Goal: Task Accomplishment & Management: Manage account settings

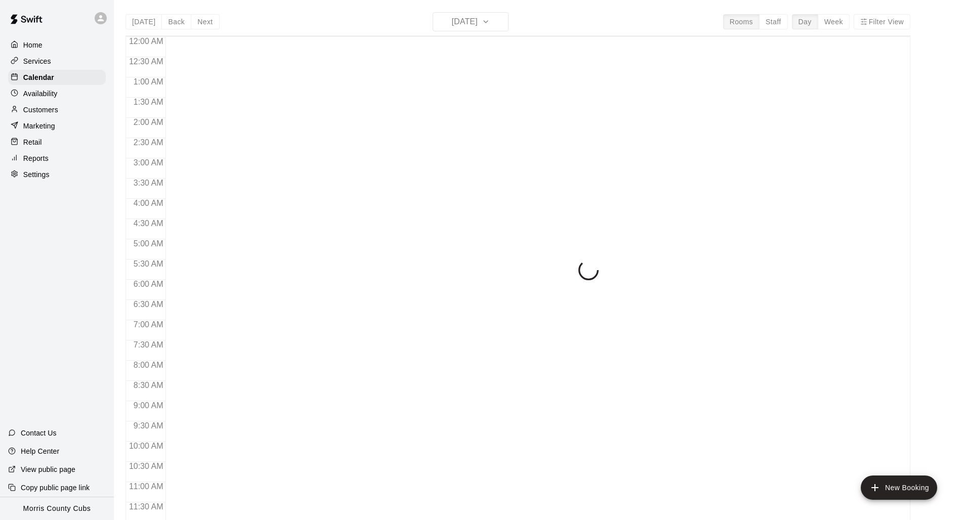
scroll to position [477, 0]
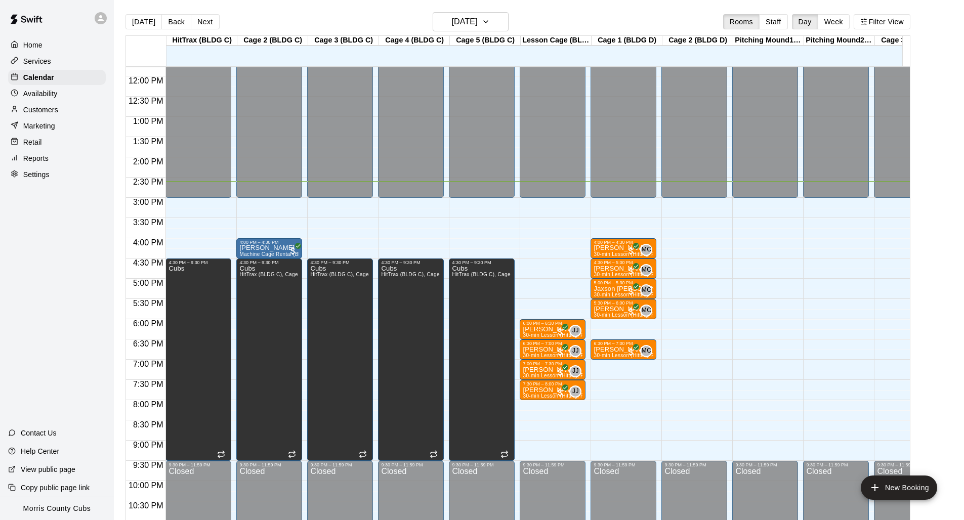
click at [183, 201] on div "12:00 AM – 3:00 PM Closed 4:30 PM – 9:30 PM Cubs 9:30 PM – 11:59 PM Closed" at bounding box center [199, 76] width 66 height 972
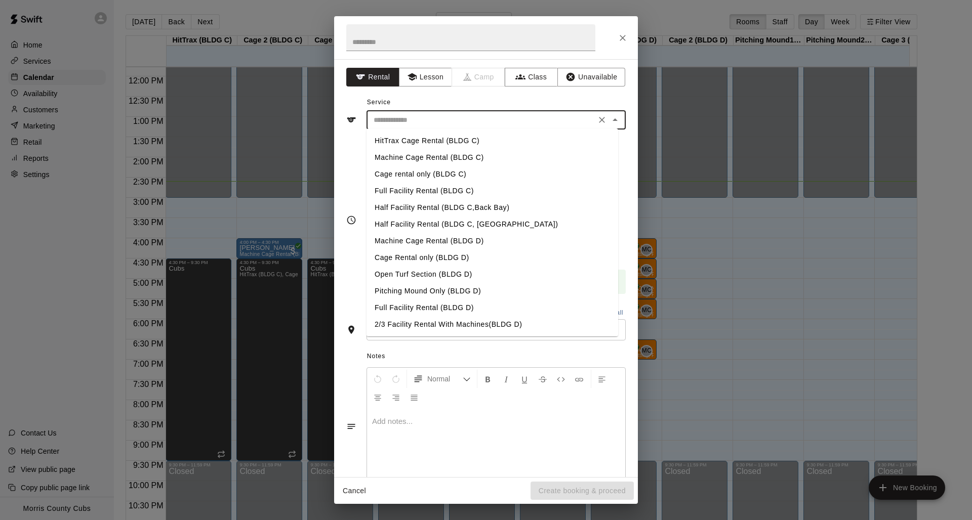
click at [412, 125] on input "text" at bounding box center [481, 120] width 223 height 13
click at [443, 104] on div "Service ​ HitTrax Cage Rental (BLDG C) Machine Cage Rental (BLDG C) Cage rental…" at bounding box center [485, 112] width 279 height 35
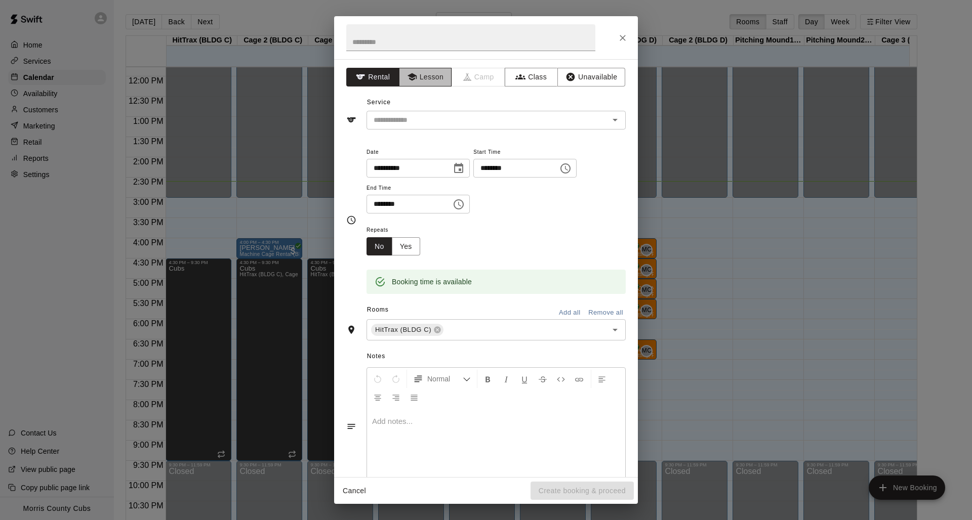
click at [418, 81] on button "Lesson" at bounding box center [425, 77] width 53 height 19
click at [430, 125] on input "text" at bounding box center [481, 120] width 223 height 13
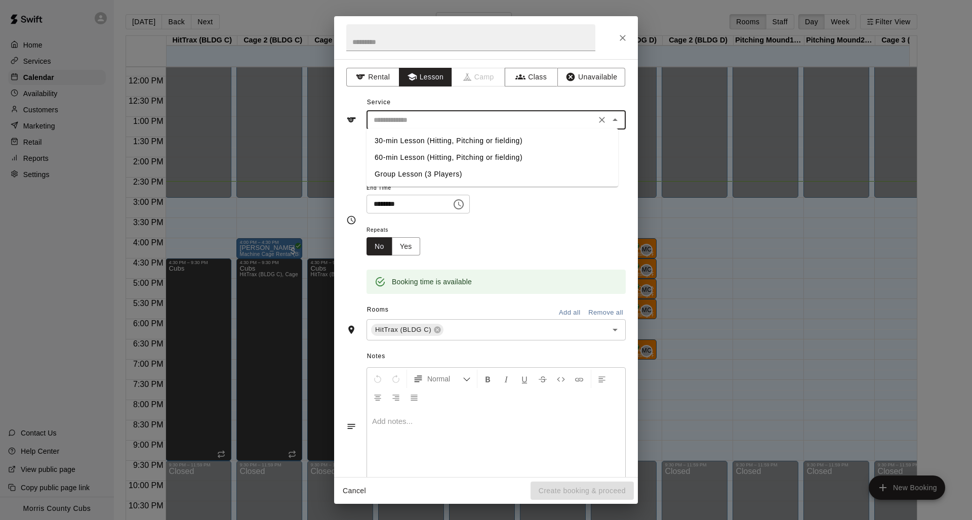
click at [430, 138] on li "30-min Lesson (Hitting, Pitching or fielding)" at bounding box center [493, 141] width 252 height 17
type input "**********"
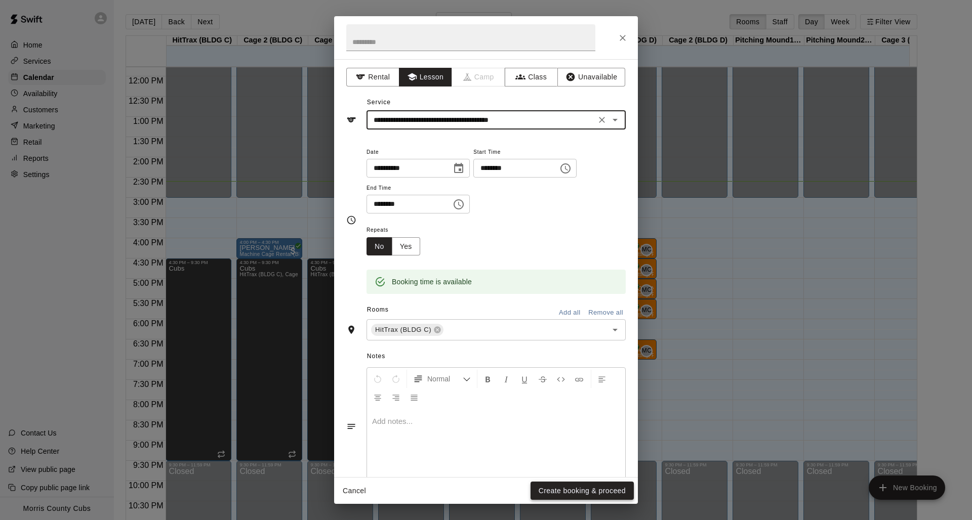
click at [546, 493] on button "Create booking & proceed" at bounding box center [582, 491] width 103 height 19
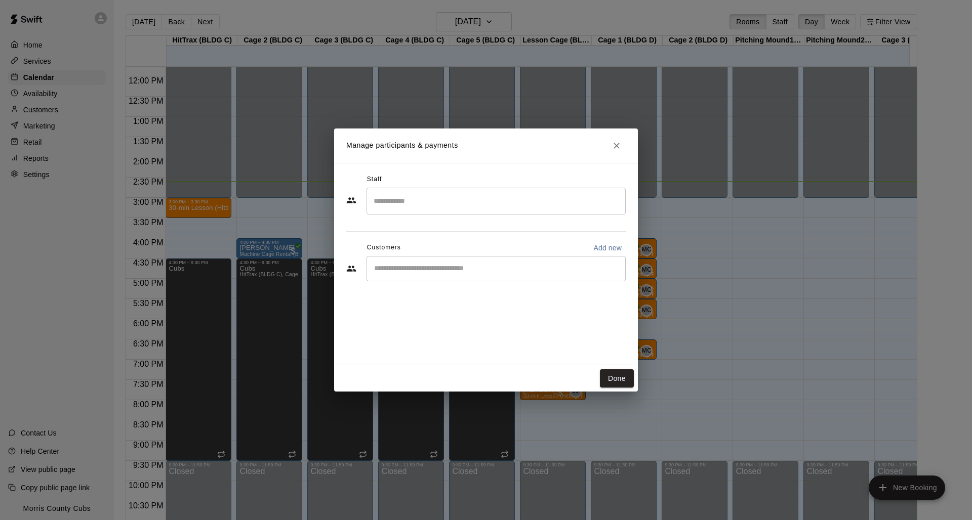
click at [439, 200] on input "Search staff" at bounding box center [496, 201] width 250 height 18
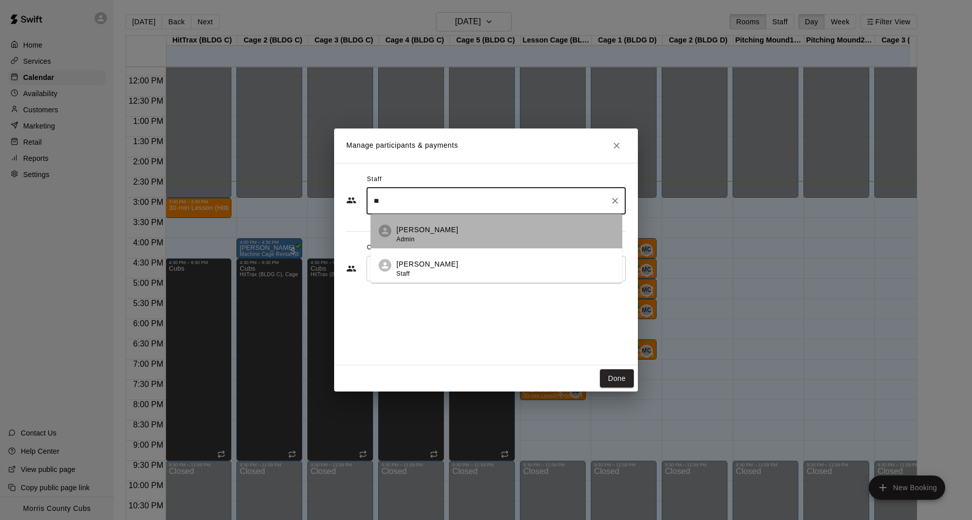
click at [433, 226] on p "[PERSON_NAME]" at bounding box center [427, 230] width 62 height 11
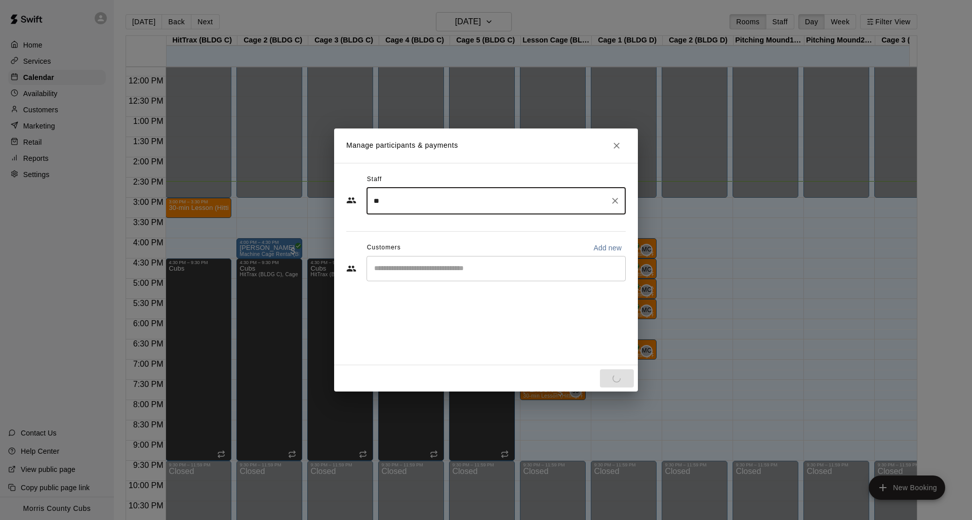
type input "**"
click at [423, 299] on div "Staff ** ​ Customers Add new ​" at bounding box center [486, 264] width 304 height 203
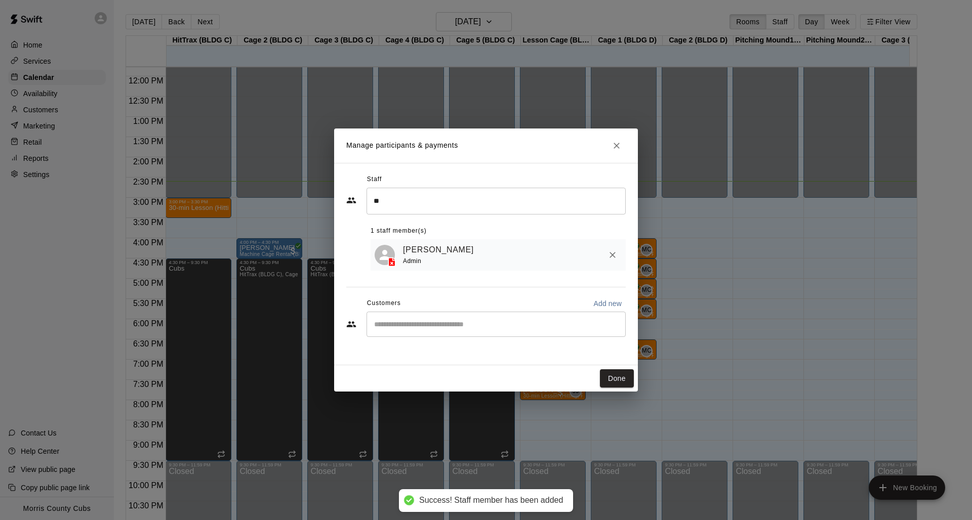
click at [415, 327] on input "Start typing to search customers..." at bounding box center [496, 324] width 250 height 10
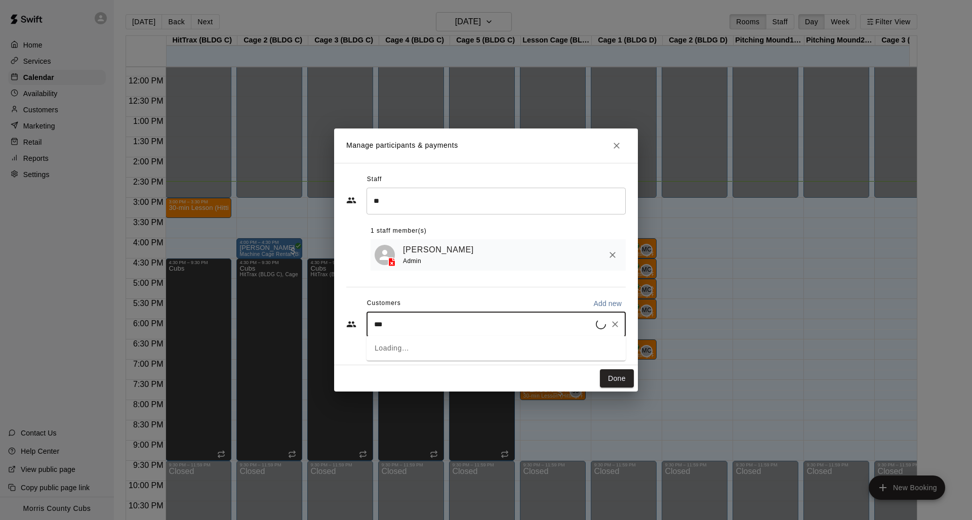
type input "****"
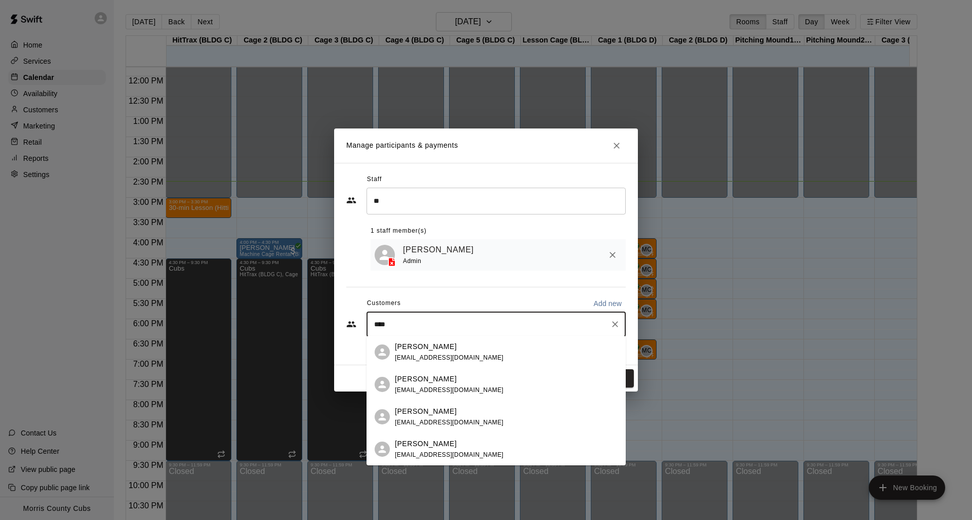
click at [445, 424] on span "[EMAIL_ADDRESS][DOMAIN_NAME]" at bounding box center [449, 422] width 109 height 7
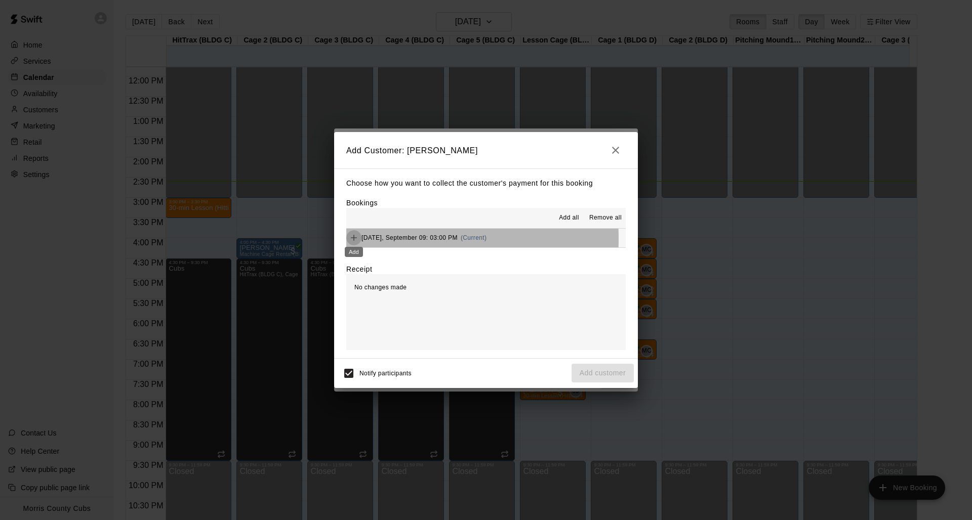
click at [353, 239] on icon "Add" at bounding box center [354, 238] width 10 height 10
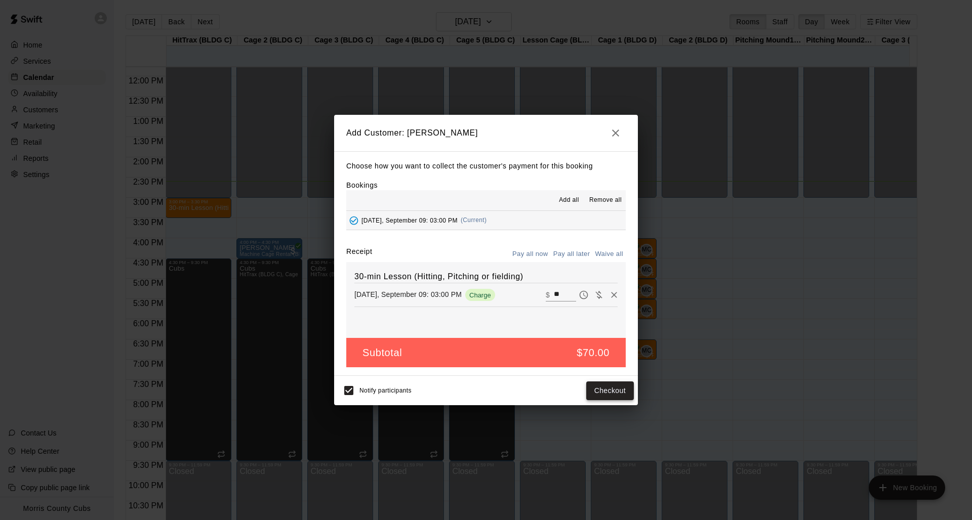
click at [602, 387] on button "Checkout" at bounding box center [610, 391] width 48 height 19
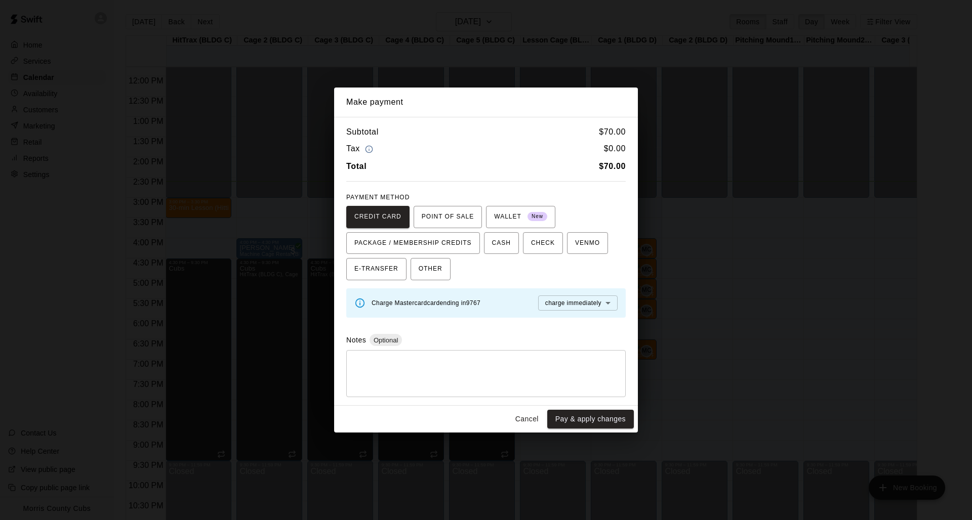
click at [532, 423] on button "Cancel" at bounding box center [527, 419] width 32 height 19
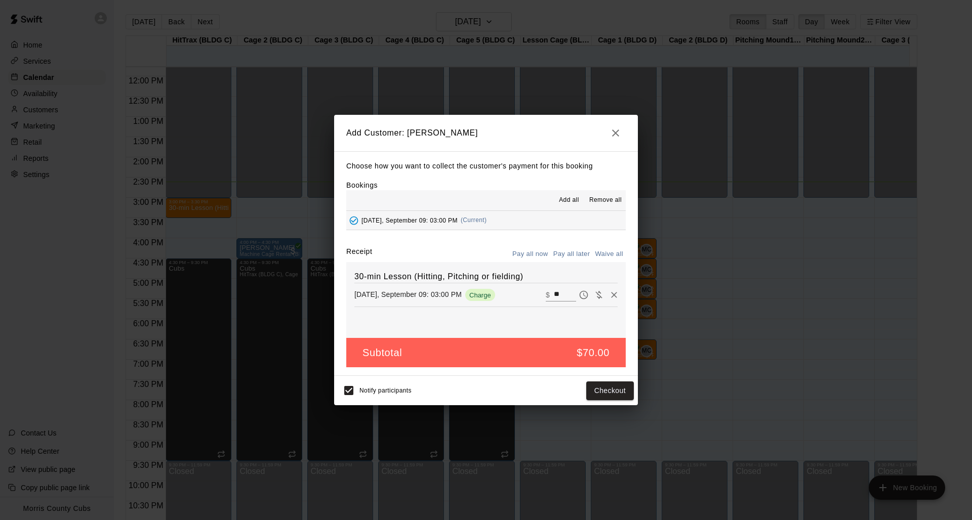
click at [617, 132] on icon "button" at bounding box center [616, 133] width 12 height 12
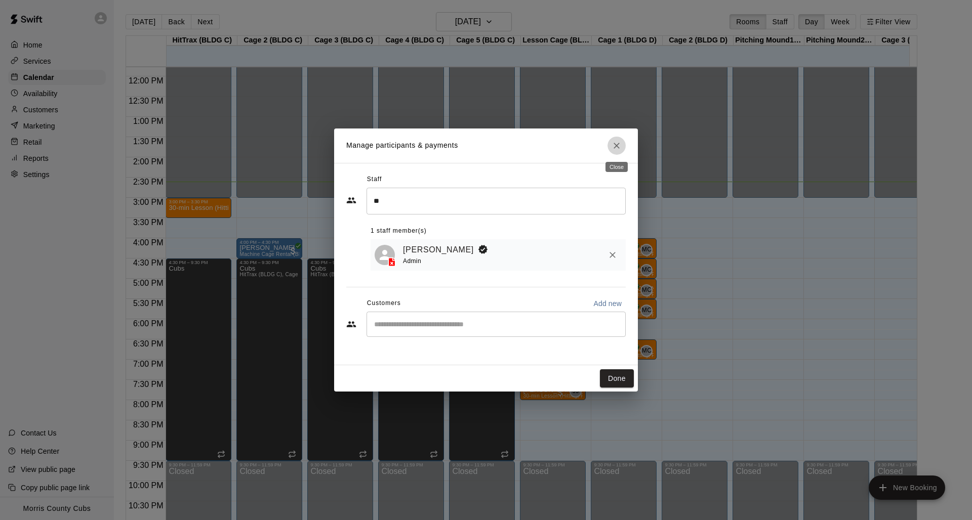
click at [624, 150] on button "Close" at bounding box center [617, 146] width 18 height 18
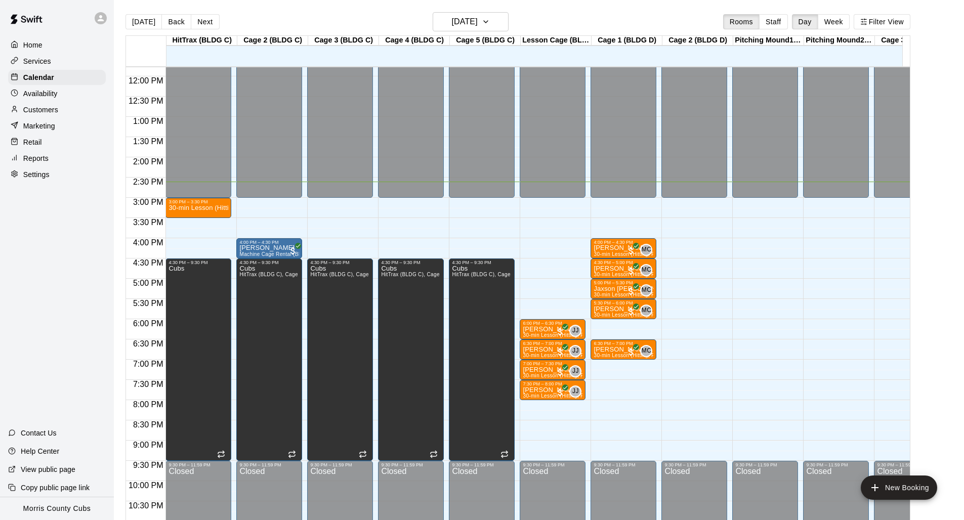
click at [53, 106] on p "Customers" at bounding box center [40, 110] width 35 height 10
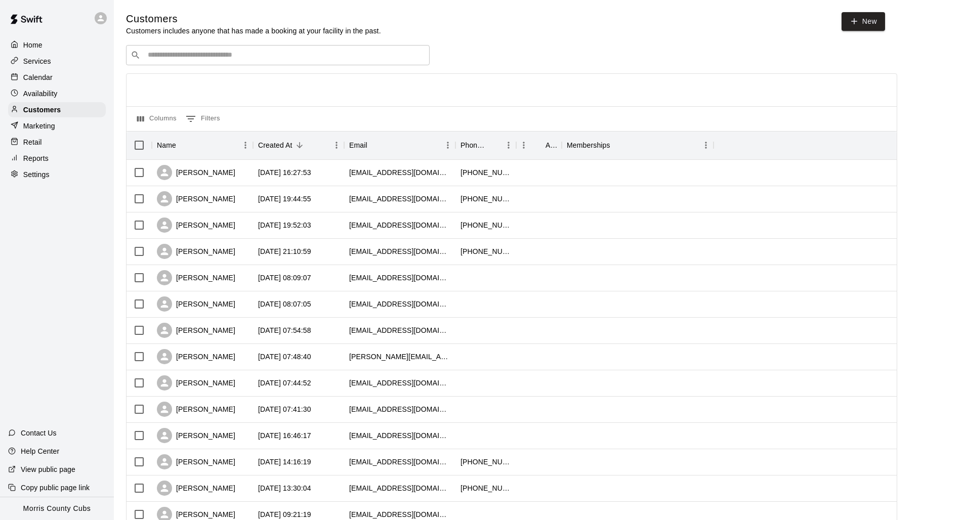
click at [242, 61] on div "​ ​" at bounding box center [278, 55] width 304 height 20
type input "******"
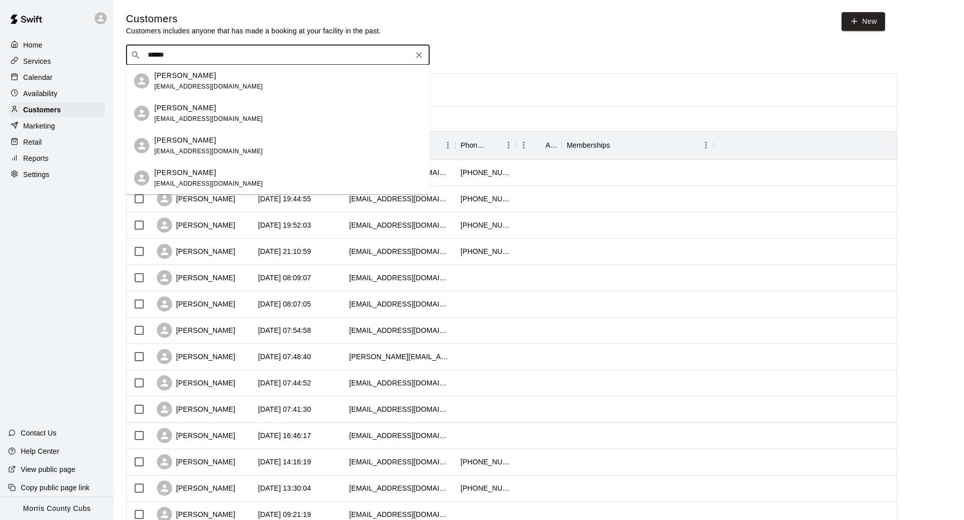
click at [185, 135] on div "[PERSON_NAME] [EMAIL_ADDRESS][DOMAIN_NAME]" at bounding box center [278, 146] width 304 height 32
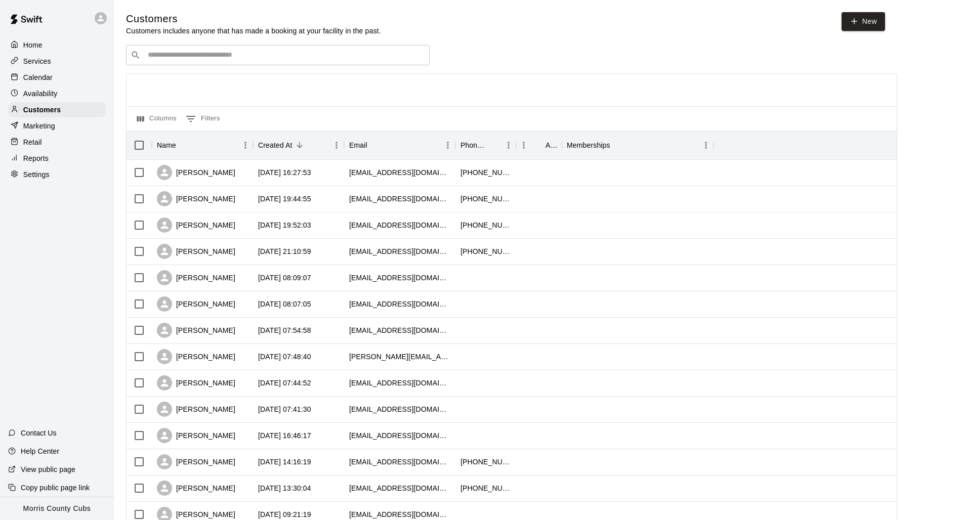
scroll to position [32, 0]
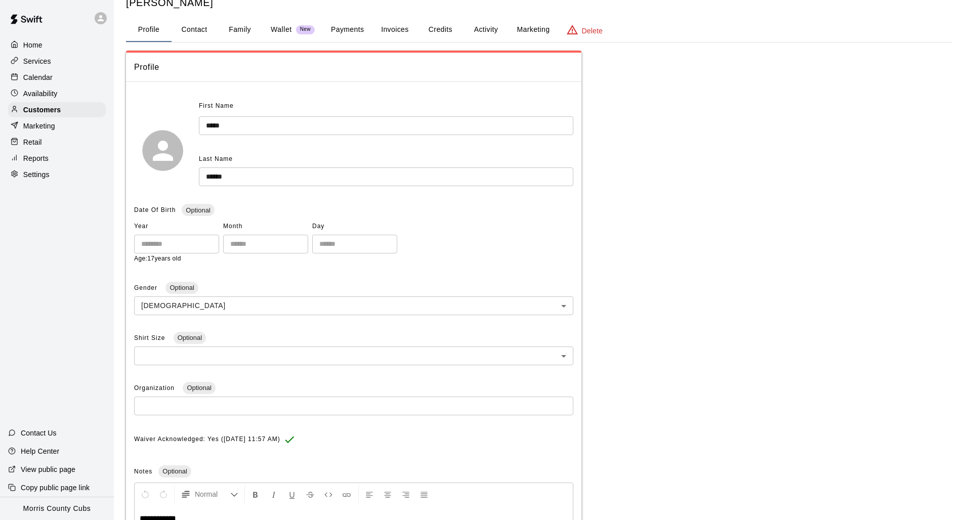
click at [439, 25] on button "Credits" at bounding box center [441, 30] width 46 height 24
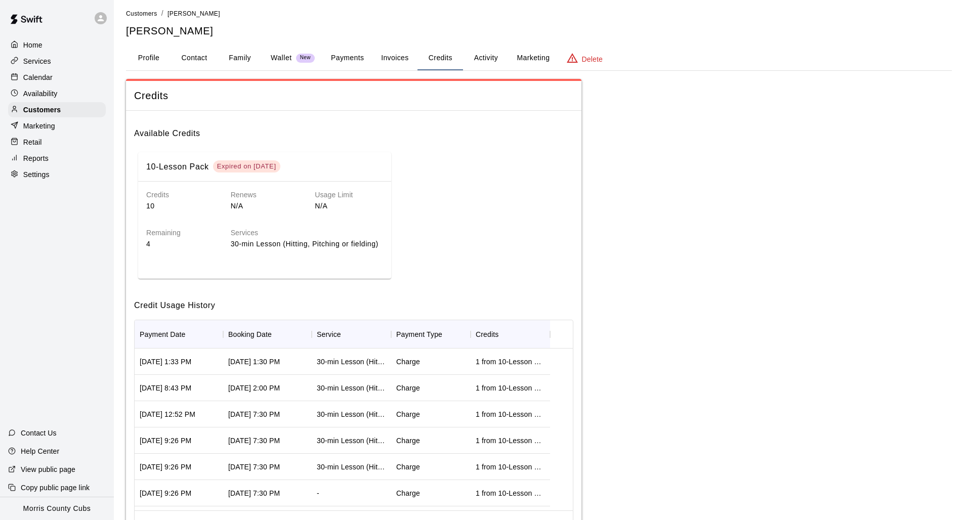
scroll to position [0, 0]
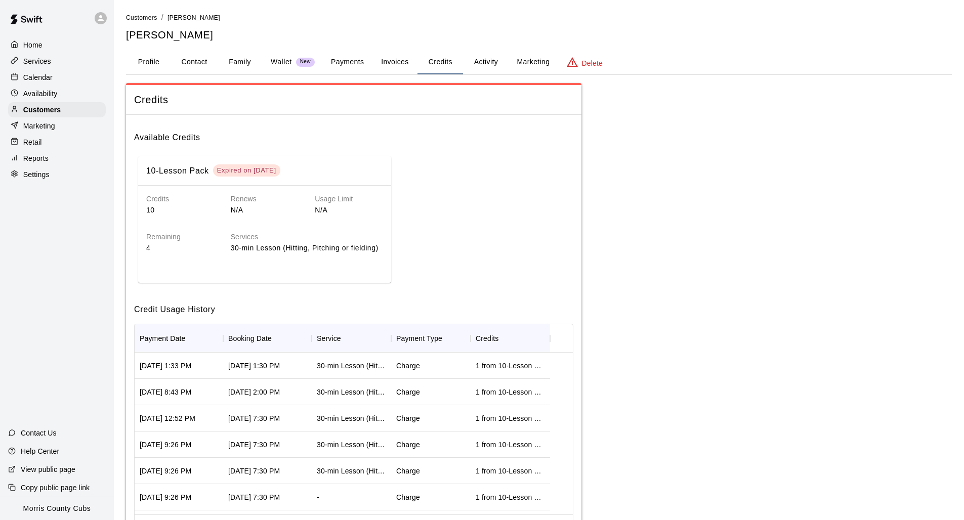
click at [483, 60] on button "Activity" at bounding box center [486, 62] width 46 height 24
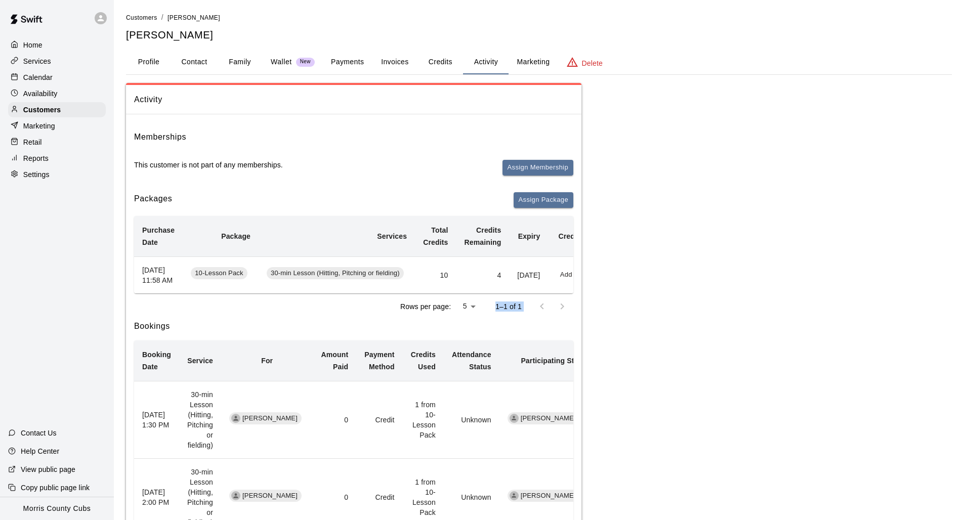
drag, startPoint x: 488, startPoint y: 306, endPoint x: 561, endPoint y: 306, distance: 73.9
click at [561, 306] on div "Rows per page: 5 * 1–1 of 1" at bounding box center [353, 307] width 439 height 26
click at [534, 304] on div "Rows per page: 5 * 1–1 of 1" at bounding box center [353, 307] width 439 height 26
drag, startPoint x: 531, startPoint y: 305, endPoint x: 568, endPoint y: 306, distance: 37.0
click at [568, 306] on div "Rows per page: 5 * 1–1 of 1" at bounding box center [353, 307] width 439 height 26
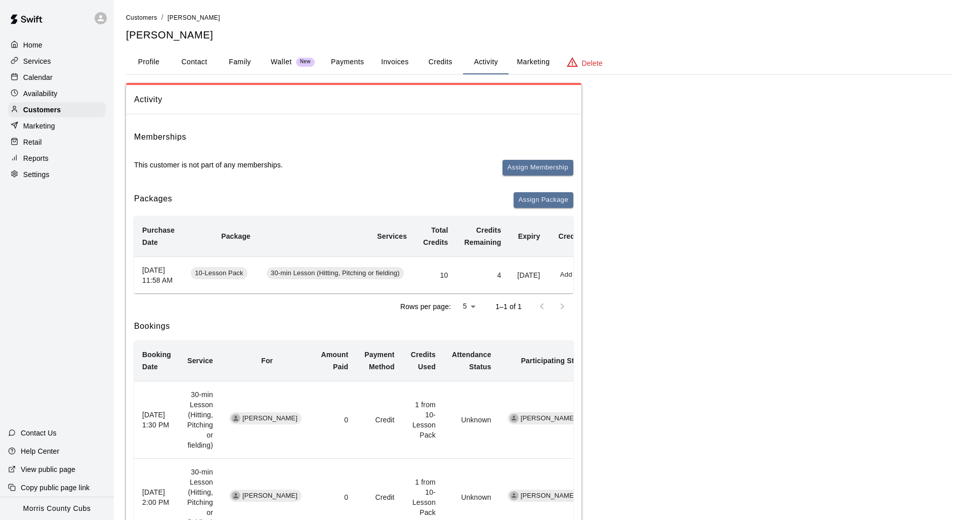
click at [556, 305] on div at bounding box center [552, 307] width 41 height 20
click at [560, 294] on td "Add Redeem" at bounding box center [581, 275] width 67 height 37
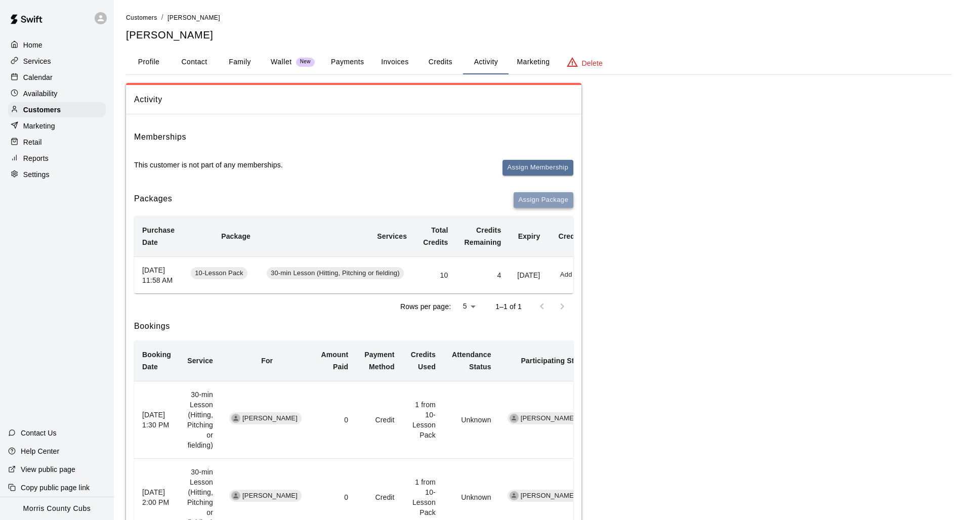
click at [547, 199] on button "Assign Package" at bounding box center [544, 200] width 60 height 16
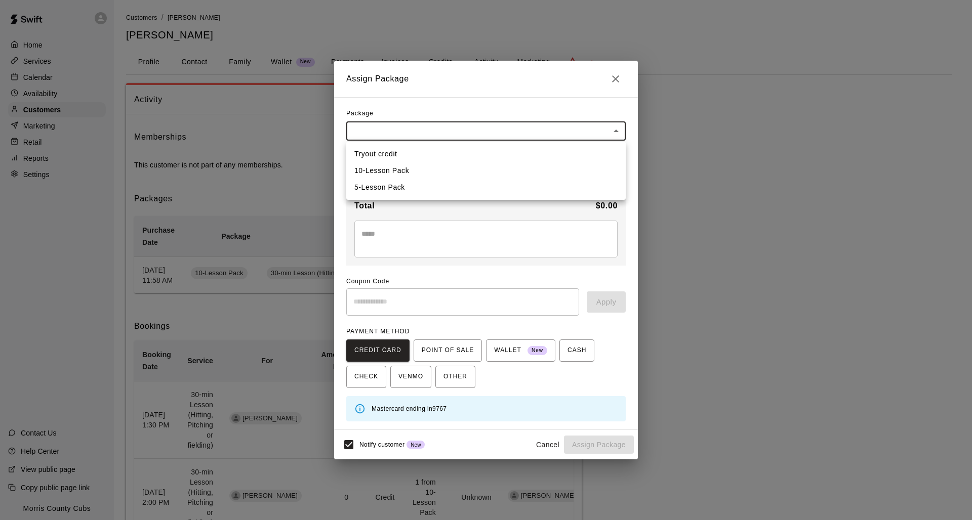
click at [481, 139] on body "Home Services Calendar Availability Customers Marketing Retail Reports Settings…" at bounding box center [486, 452] width 972 height 905
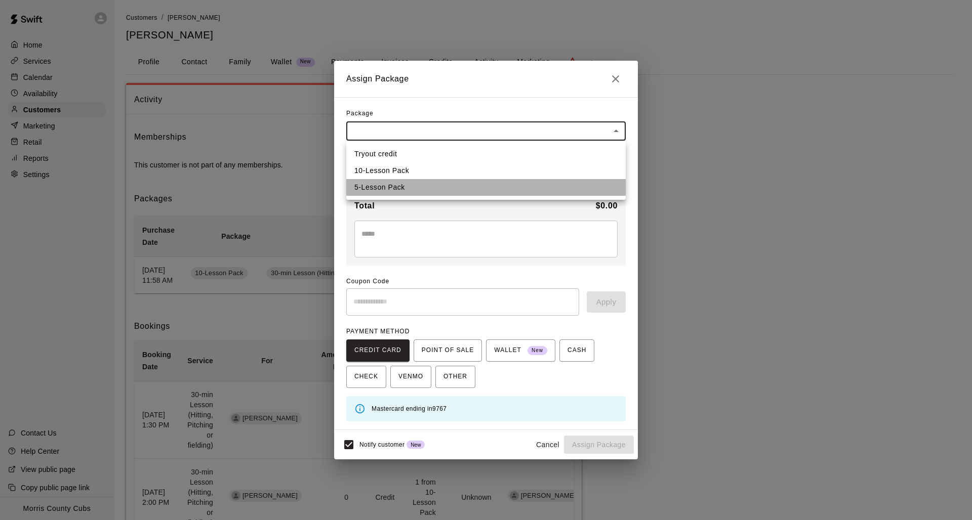
click at [439, 184] on li "5-Lesson Pack" at bounding box center [485, 187] width 279 height 17
type input "**********"
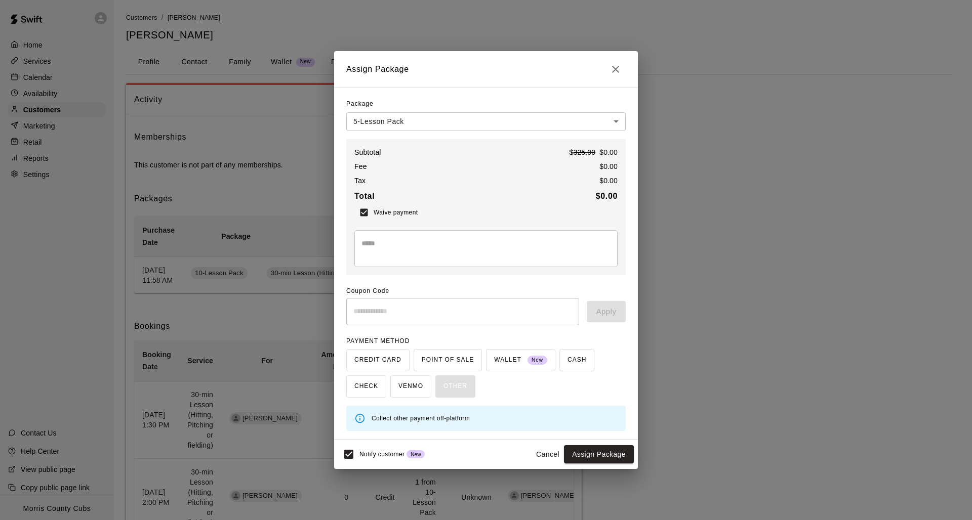
click at [377, 243] on textarea at bounding box center [485, 248] width 249 height 20
type textarea "**********"
click at [590, 450] on button "Assign Package" at bounding box center [599, 455] width 70 height 19
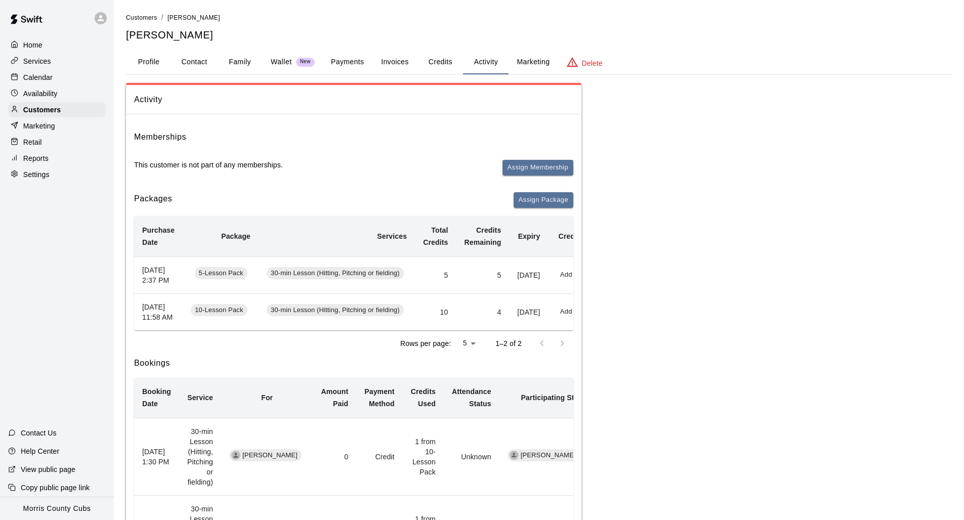
scroll to position [0, 56]
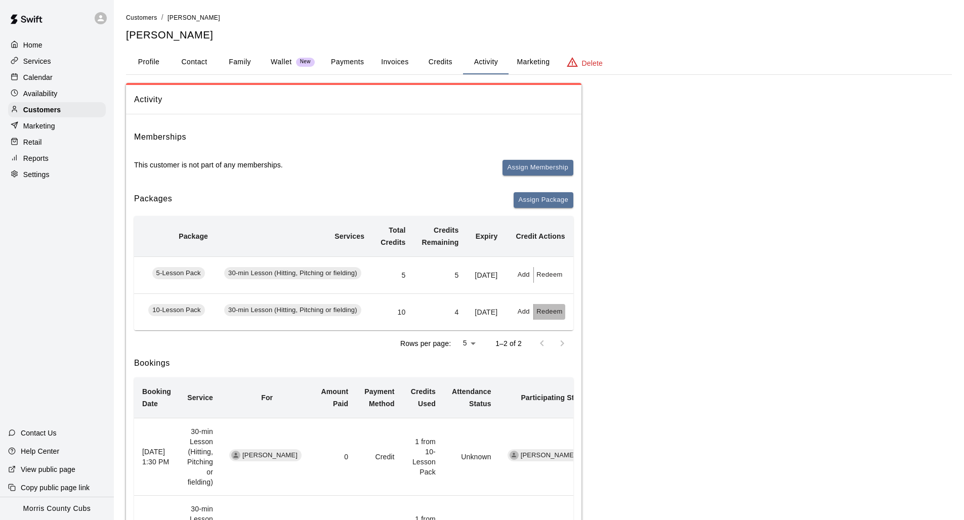
click at [539, 320] on button "Redeem" at bounding box center [549, 312] width 31 height 16
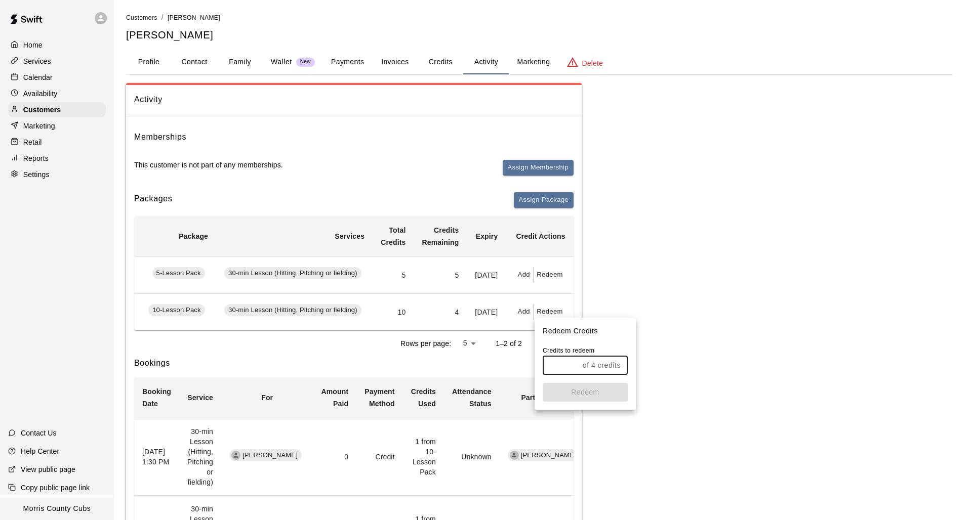
click at [566, 363] on input "text" at bounding box center [561, 365] width 36 height 19
type input "*"
click at [576, 386] on button "Redeem" at bounding box center [585, 392] width 85 height 19
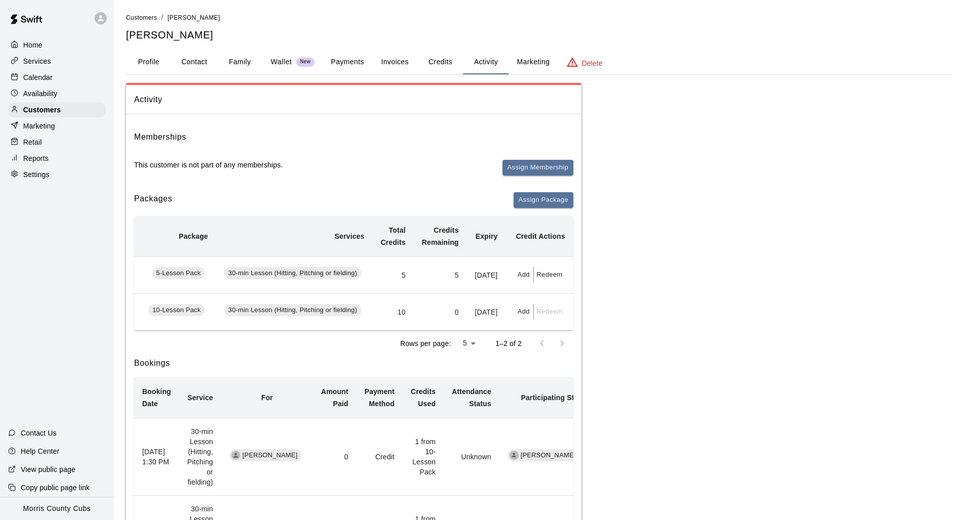
click at [559, 277] on button "Redeem" at bounding box center [549, 275] width 31 height 16
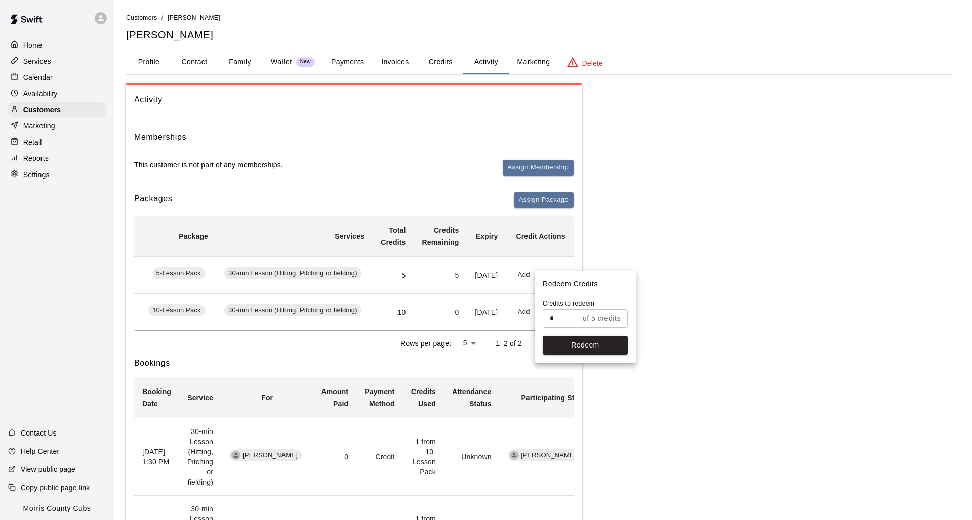
click at [572, 319] on input "*" at bounding box center [561, 318] width 36 height 19
type input "*"
click at [590, 343] on button "Redeem" at bounding box center [585, 345] width 85 height 19
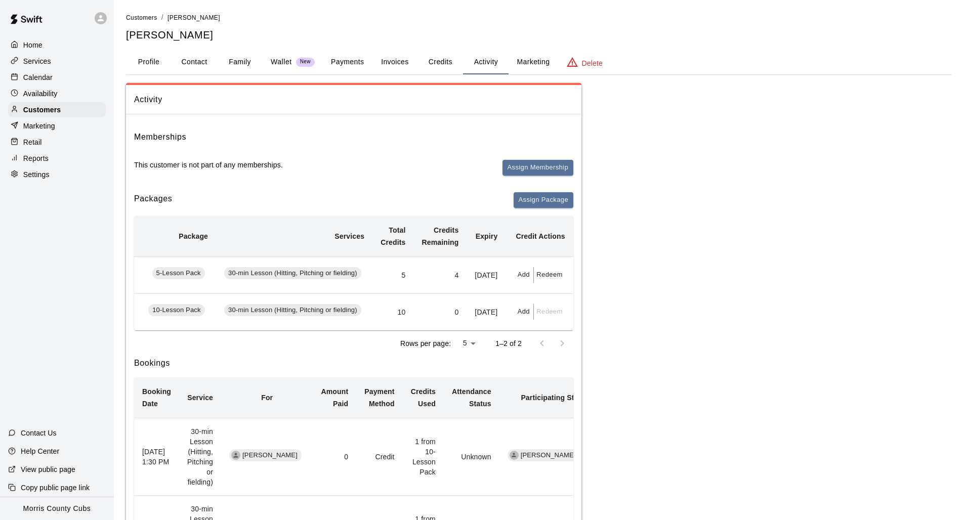
click at [51, 75] on p "Calendar" at bounding box center [37, 77] width 29 height 10
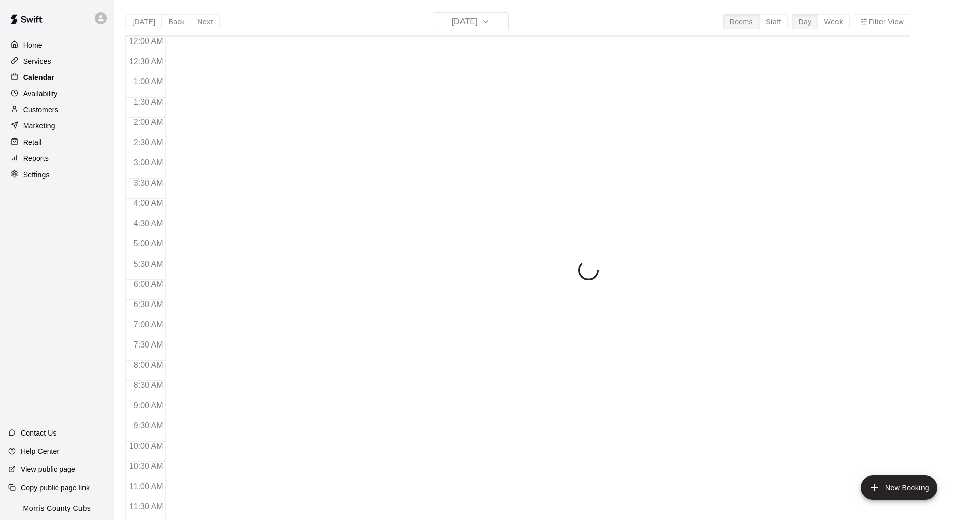
scroll to position [477, 0]
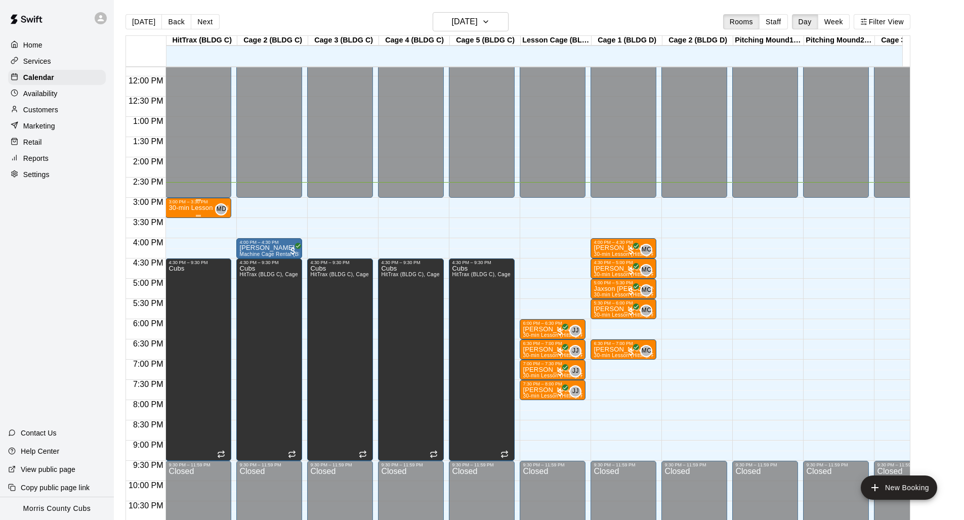
click at [186, 208] on p "30-min Lesson (Hitting, Pitching or fielding)" at bounding box center [199, 208] width 60 height 0
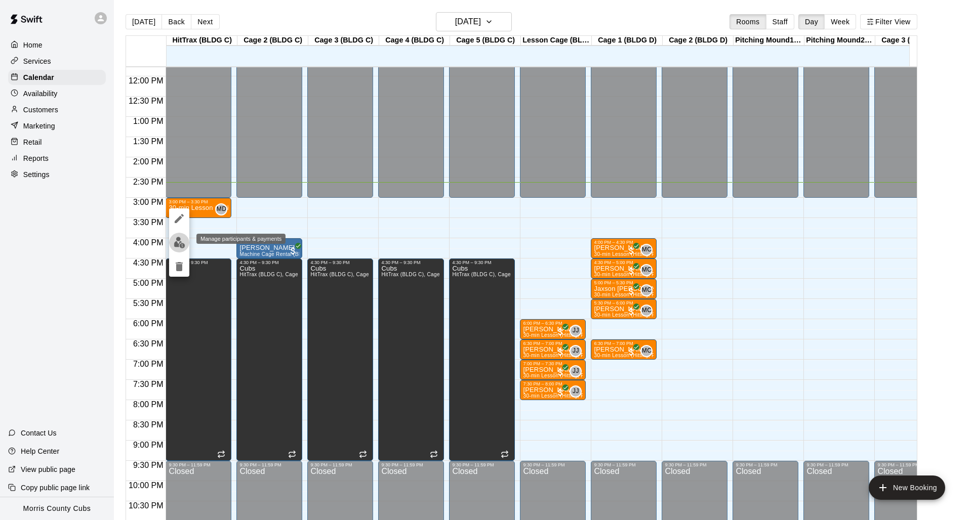
click at [178, 244] on img "edit" at bounding box center [180, 243] width 12 height 12
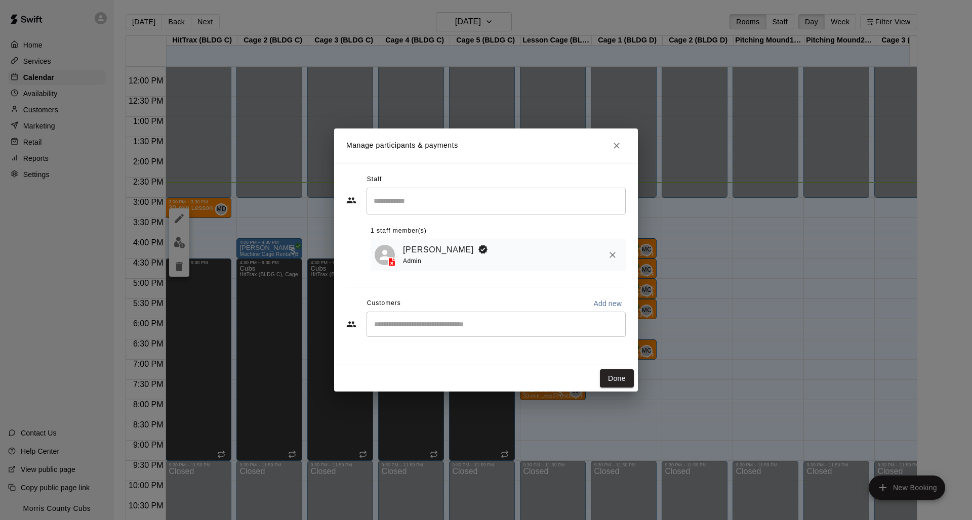
click at [442, 334] on div "​" at bounding box center [496, 324] width 259 height 25
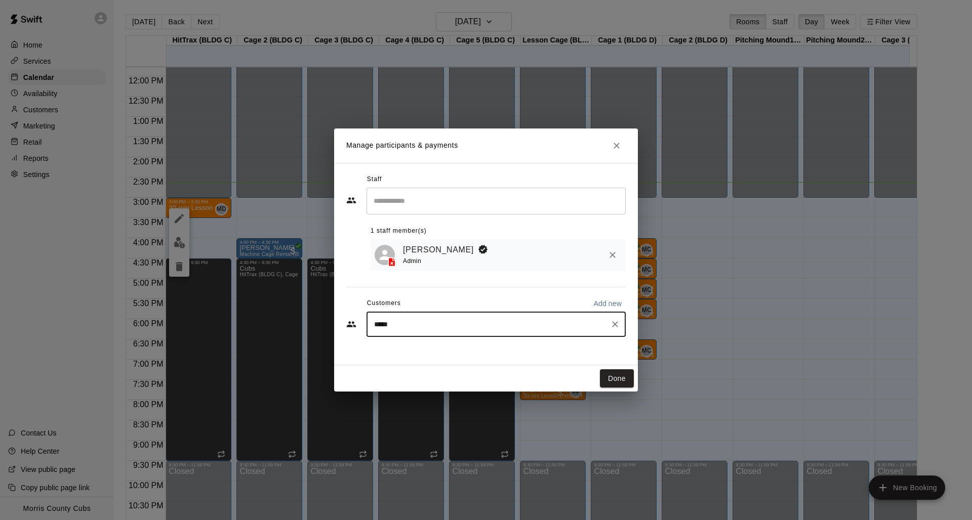
type input "******"
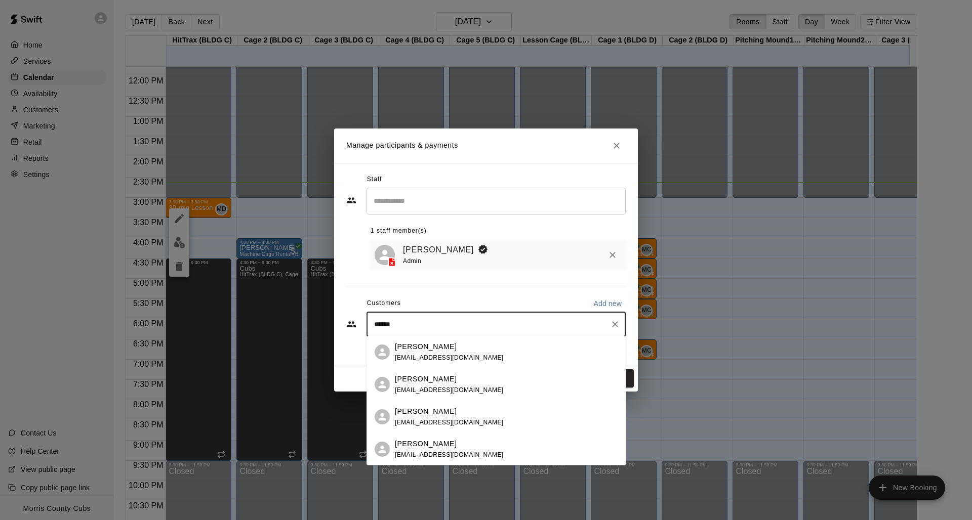
click at [465, 422] on div "[PERSON_NAME] [EMAIL_ADDRESS][DOMAIN_NAME]" at bounding box center [506, 418] width 223 height 22
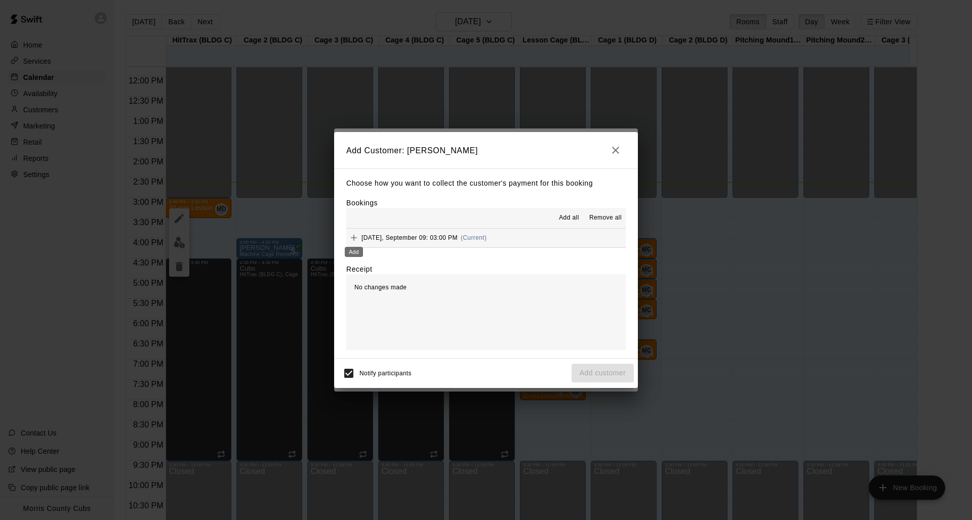
click at [352, 238] on icon "Add" at bounding box center [354, 238] width 10 height 10
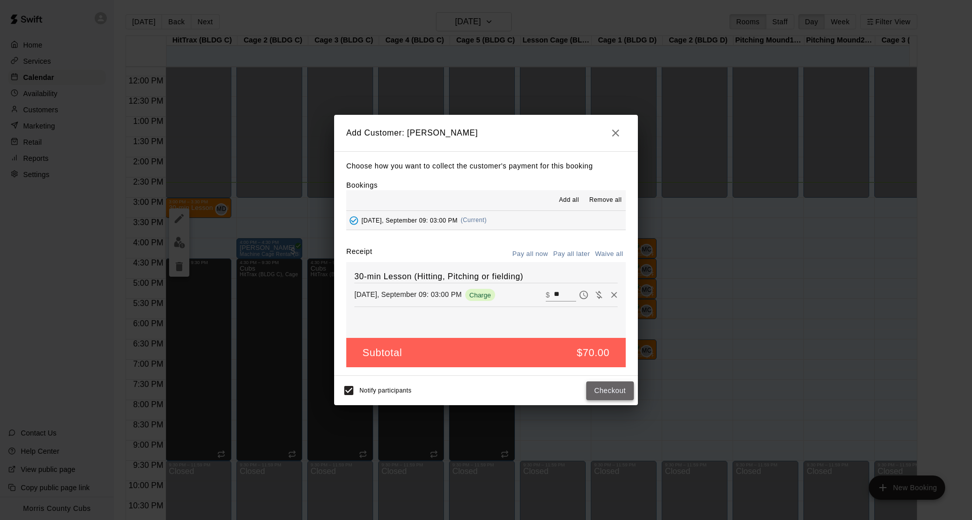
click at [616, 392] on button "Checkout" at bounding box center [610, 391] width 48 height 19
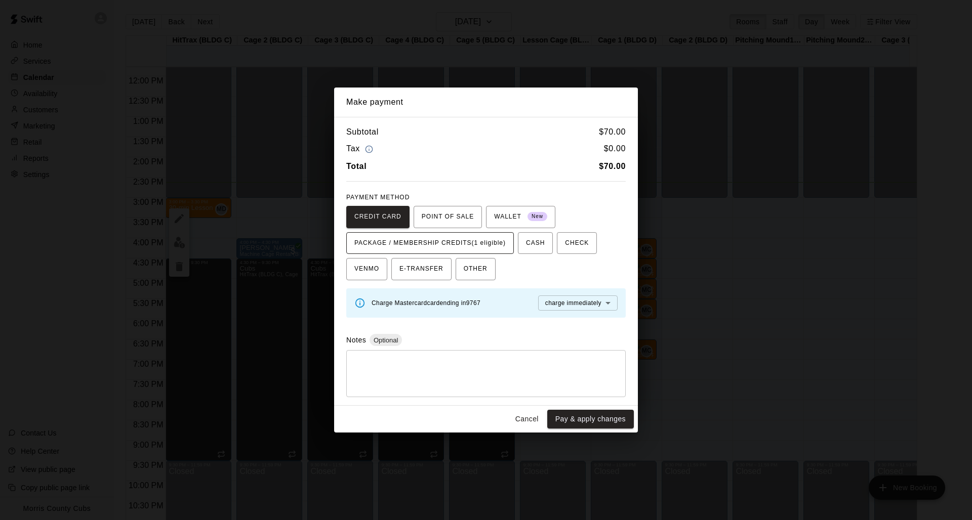
click at [475, 242] on span "PACKAGE / MEMBERSHIP CREDITS (1 eligible)" at bounding box center [429, 243] width 151 height 16
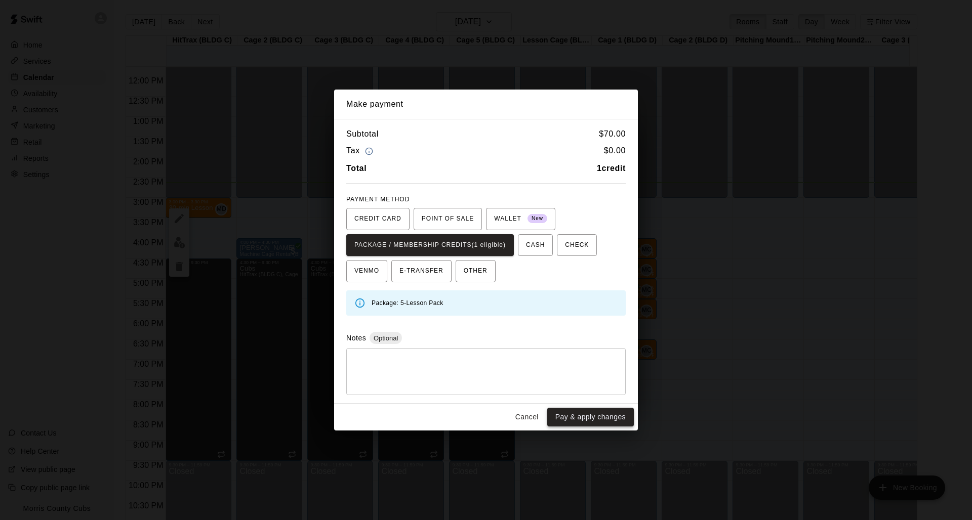
click at [594, 413] on button "Pay & apply changes" at bounding box center [590, 417] width 87 height 19
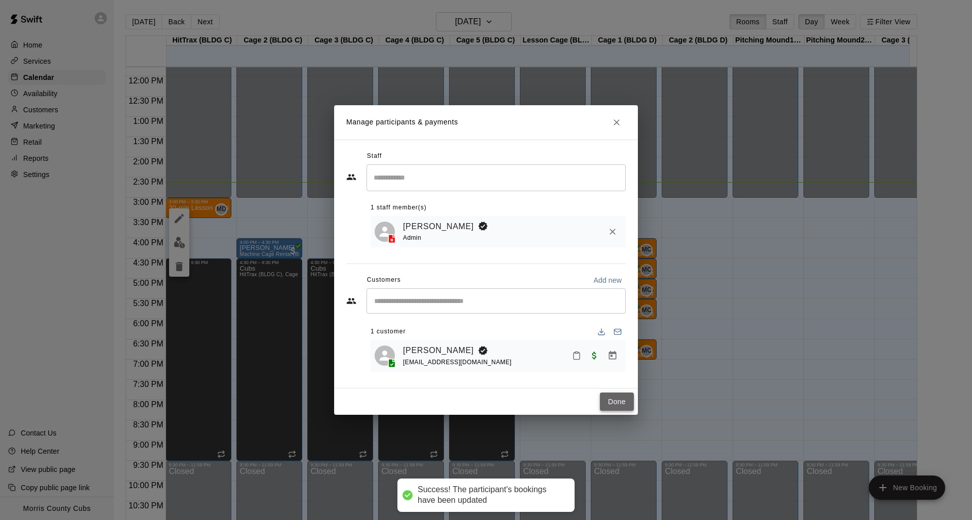
click at [612, 396] on button "Done" at bounding box center [617, 402] width 34 height 19
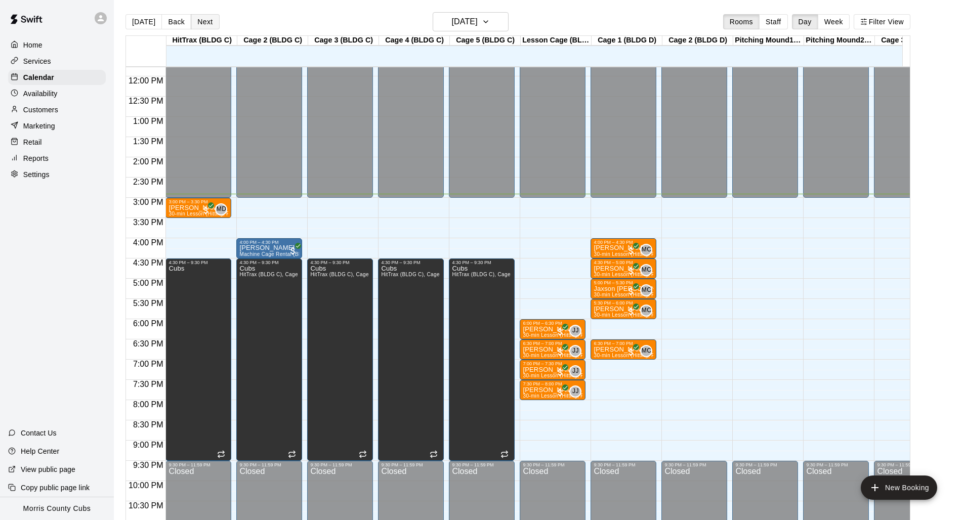
click at [213, 20] on button "Next" at bounding box center [205, 21] width 28 height 15
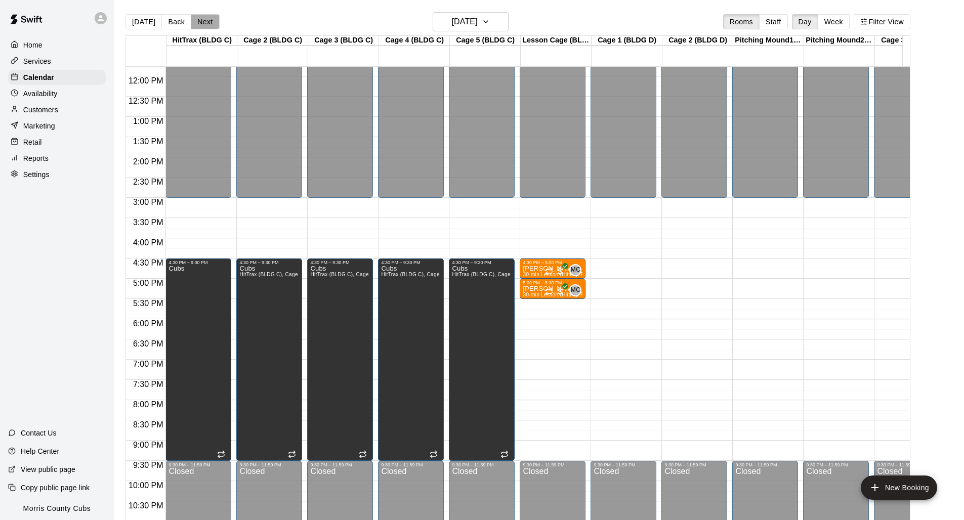
click at [213, 20] on button "Next" at bounding box center [205, 21] width 28 height 15
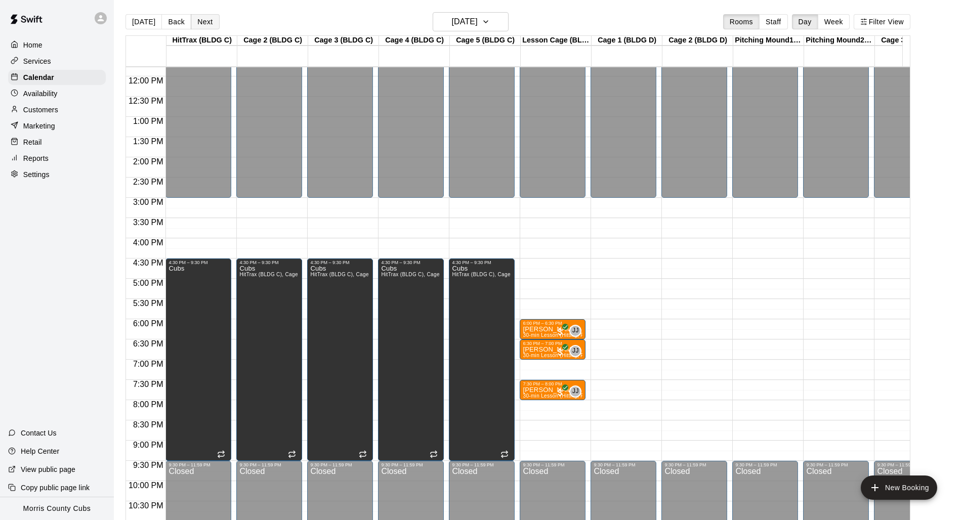
click at [213, 20] on button "Next" at bounding box center [205, 21] width 28 height 15
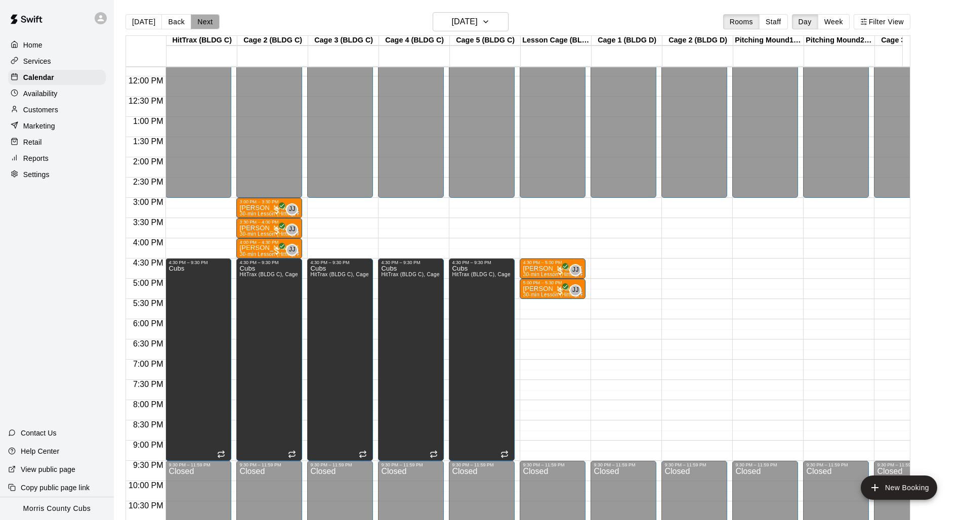
click at [213, 20] on button "Next" at bounding box center [205, 21] width 28 height 15
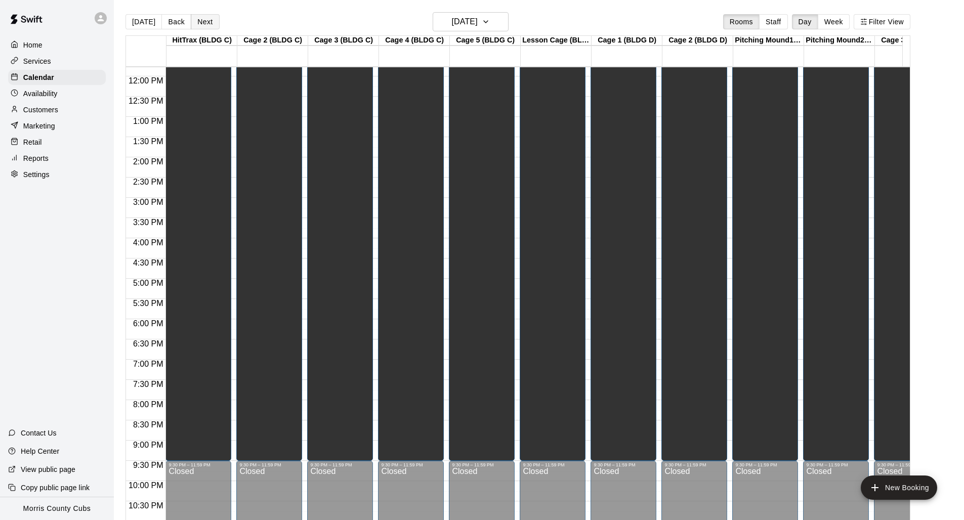
click at [213, 20] on button "Next" at bounding box center [205, 21] width 28 height 15
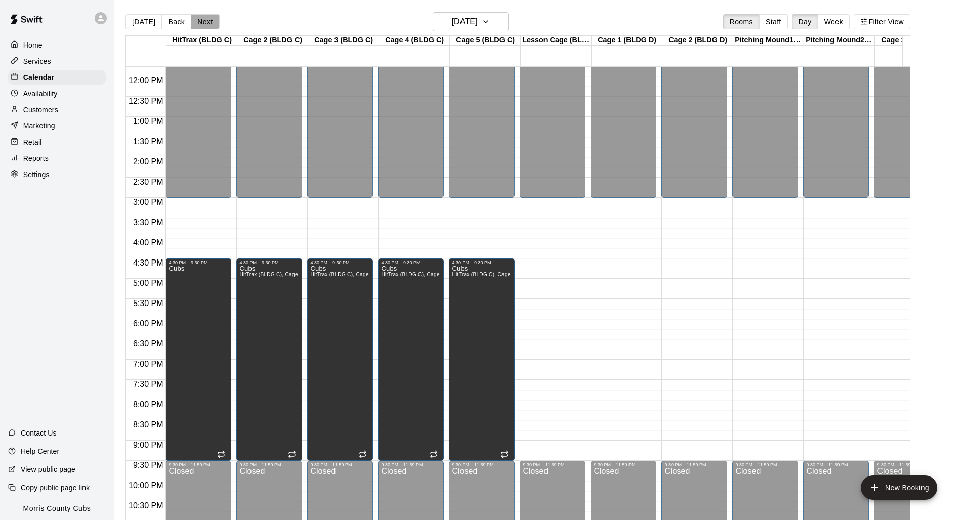
click at [213, 20] on button "Next" at bounding box center [205, 21] width 28 height 15
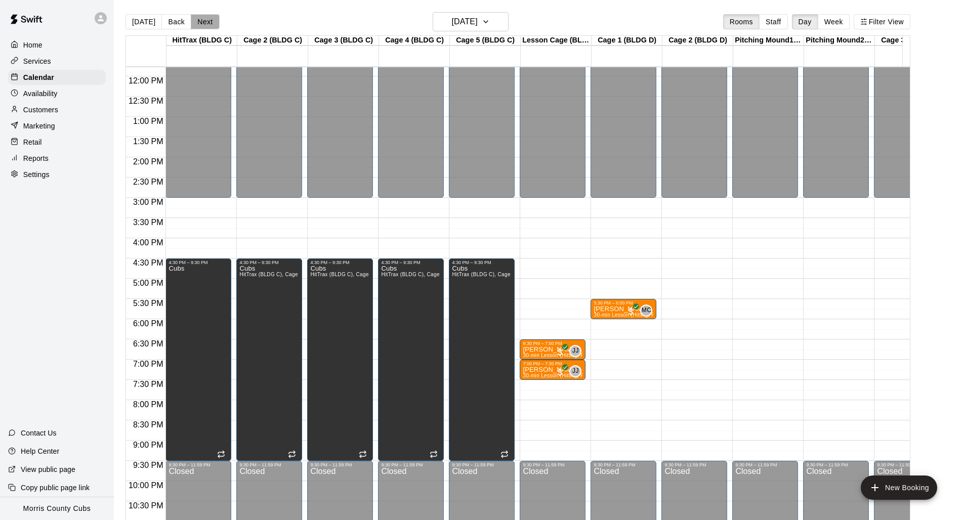
click at [213, 20] on button "Next" at bounding box center [205, 21] width 28 height 15
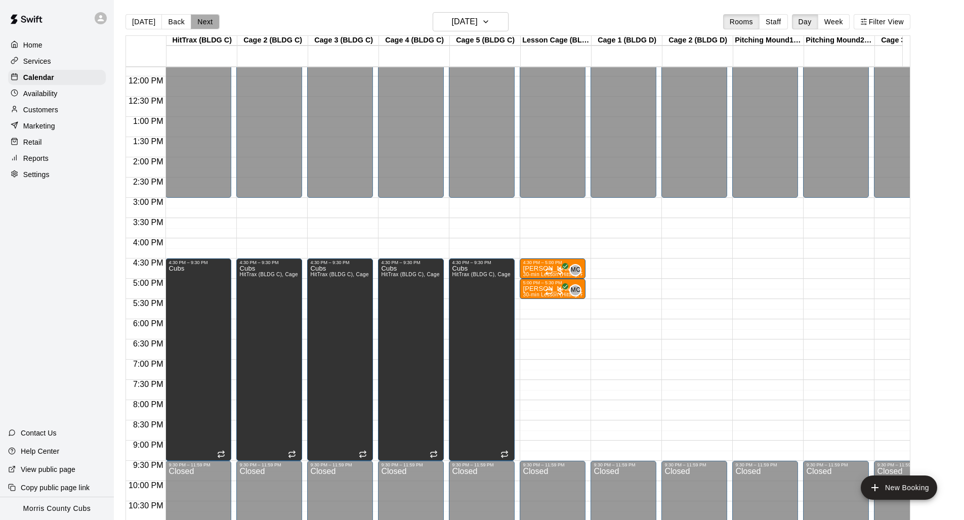
click at [213, 20] on button "Next" at bounding box center [205, 21] width 28 height 15
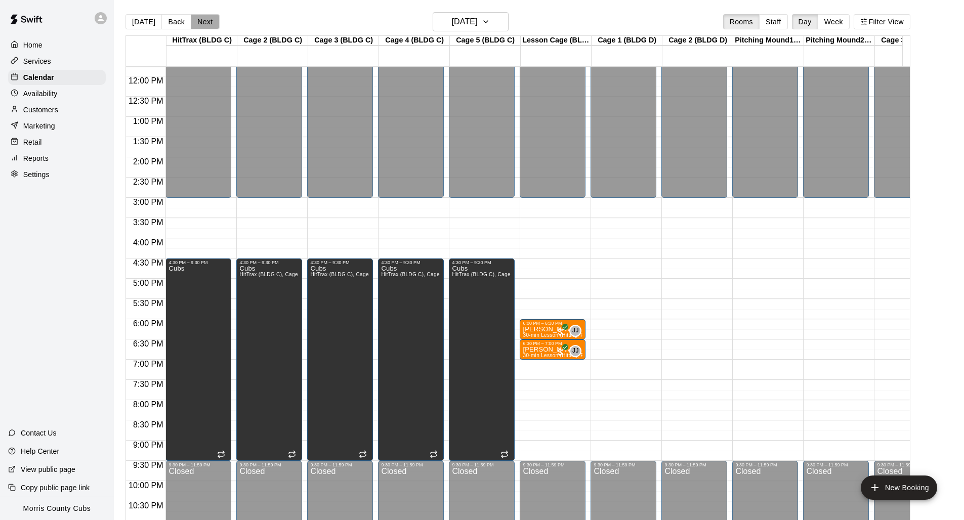
click at [213, 20] on button "Next" at bounding box center [205, 21] width 28 height 15
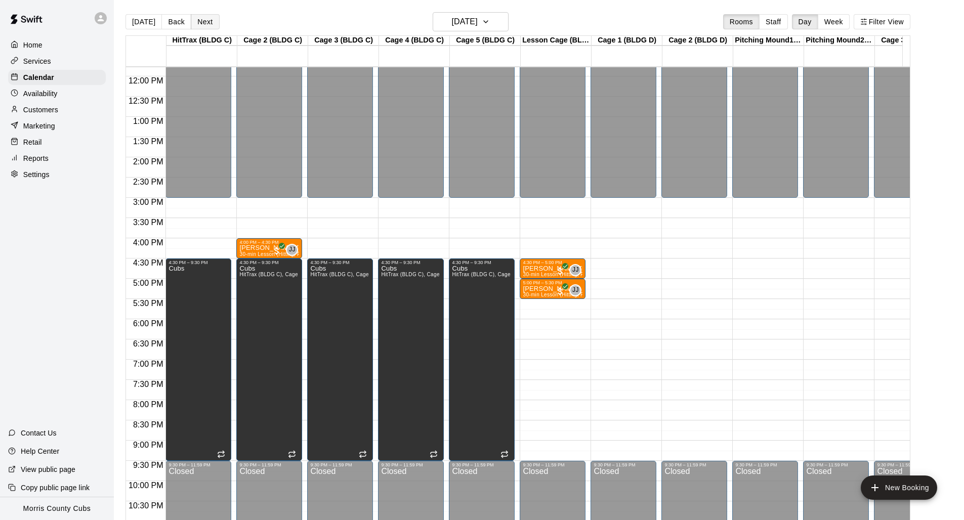
click at [213, 20] on button "Next" at bounding box center [205, 21] width 28 height 15
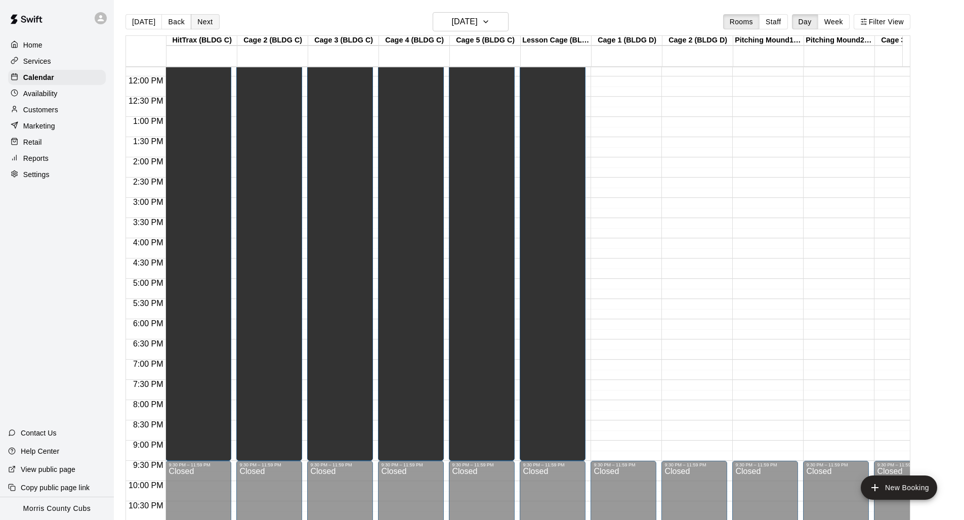
click at [213, 20] on button "Next" at bounding box center [205, 21] width 28 height 15
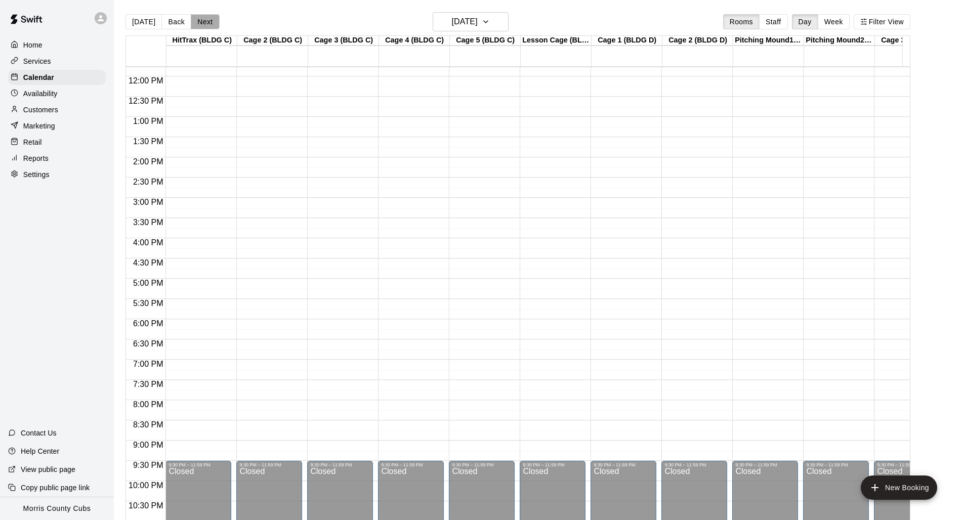
click at [213, 20] on button "Next" at bounding box center [205, 21] width 28 height 15
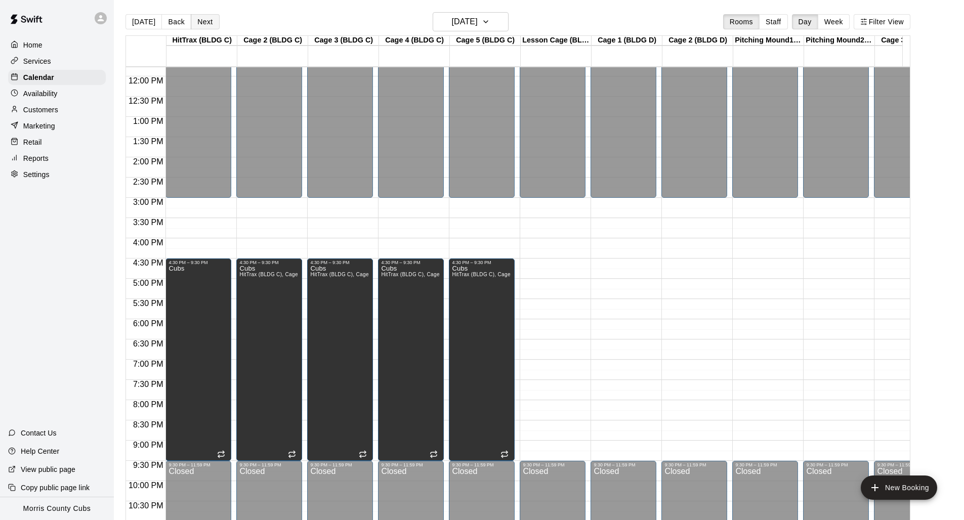
click at [213, 20] on button "Next" at bounding box center [205, 21] width 28 height 15
click at [153, 22] on button "[DATE]" at bounding box center [144, 21] width 36 height 15
